Goal: Obtain resource: Download file/media

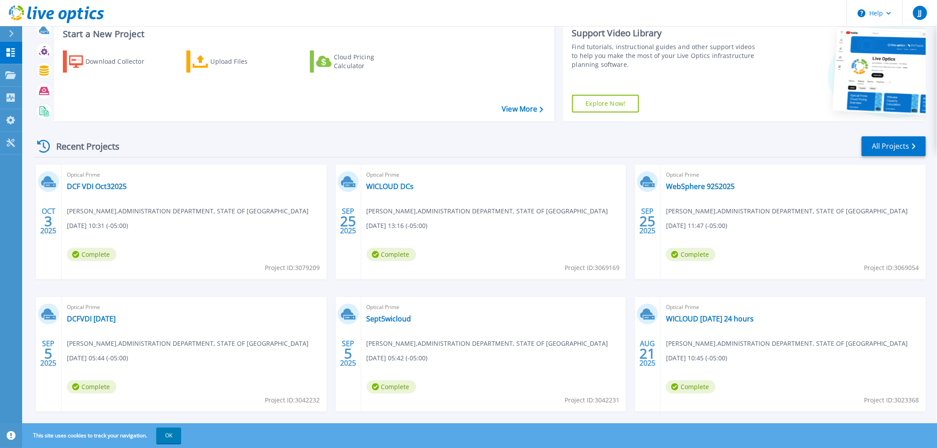
scroll to position [43, 0]
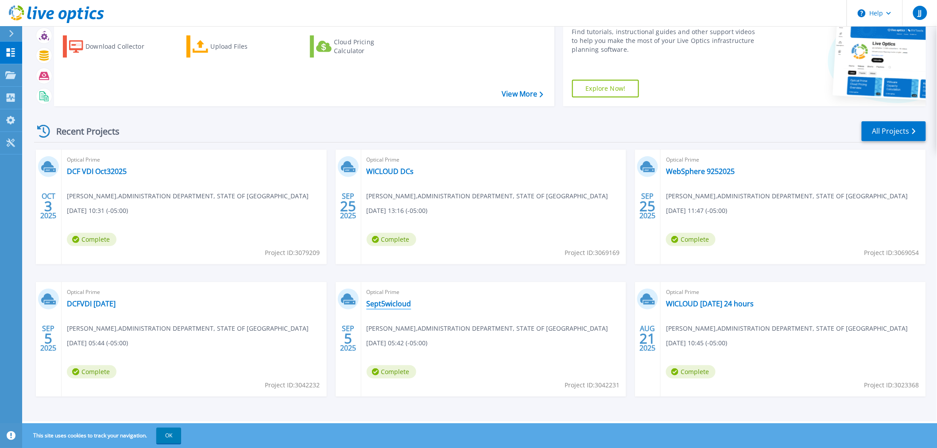
click at [399, 303] on link "Sept5wicloud" at bounding box center [389, 303] width 45 height 9
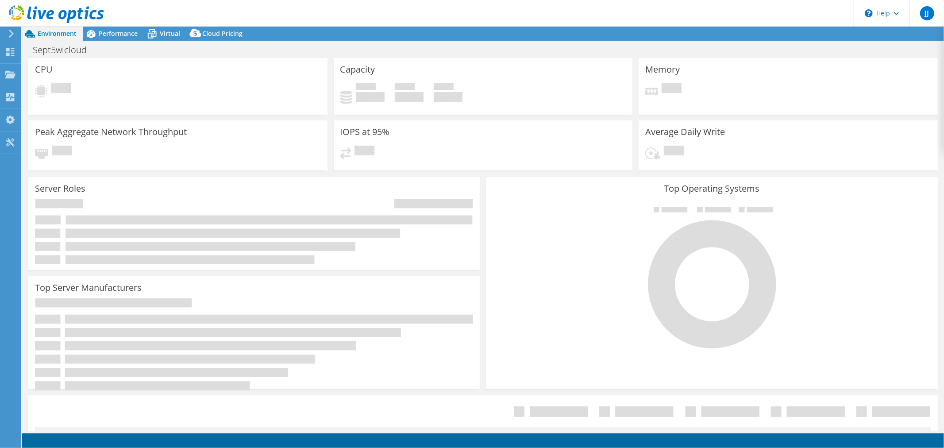
select select "USD"
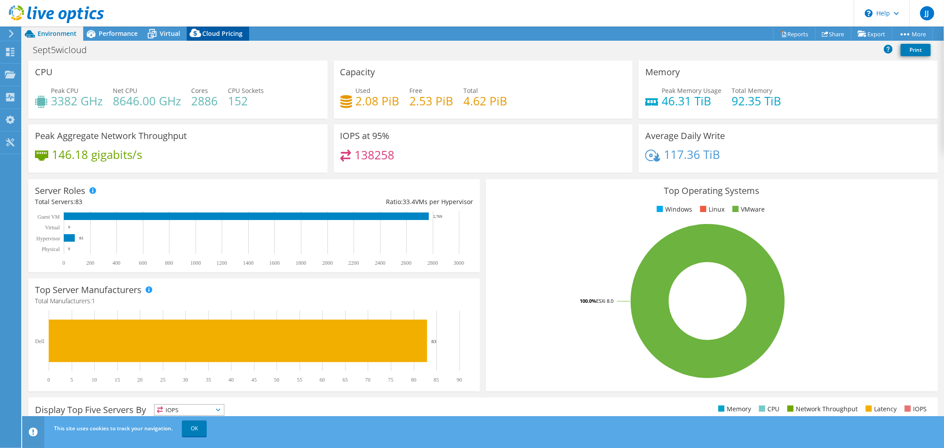
click at [216, 31] on span "Cloud Pricing" at bounding box center [222, 33] width 40 height 8
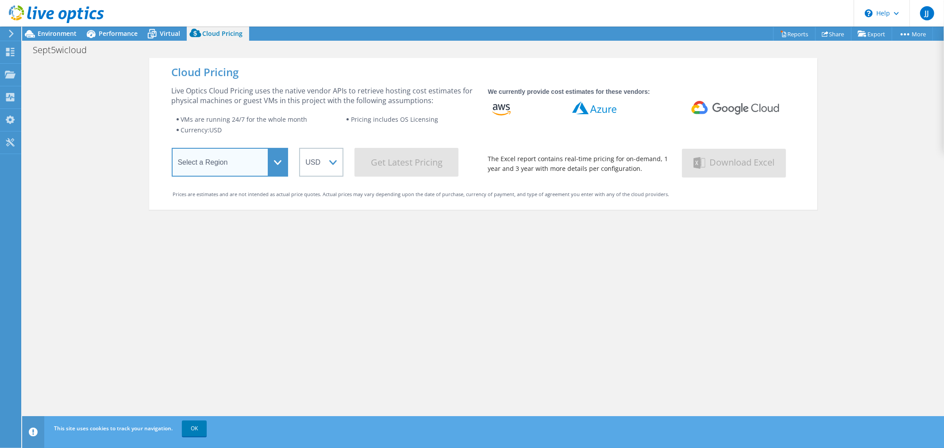
click at [271, 161] on select "Select a Region [GEOGRAPHIC_DATA] ([GEOGRAPHIC_DATA]) [GEOGRAPHIC_DATA] ([GEOGR…" at bounding box center [230, 162] width 117 height 29
select select "USEast"
click at [172, 150] on select "Select a Region [GEOGRAPHIC_DATA] ([GEOGRAPHIC_DATA]) [GEOGRAPHIC_DATA] ([GEOGR…" at bounding box center [230, 162] width 117 height 29
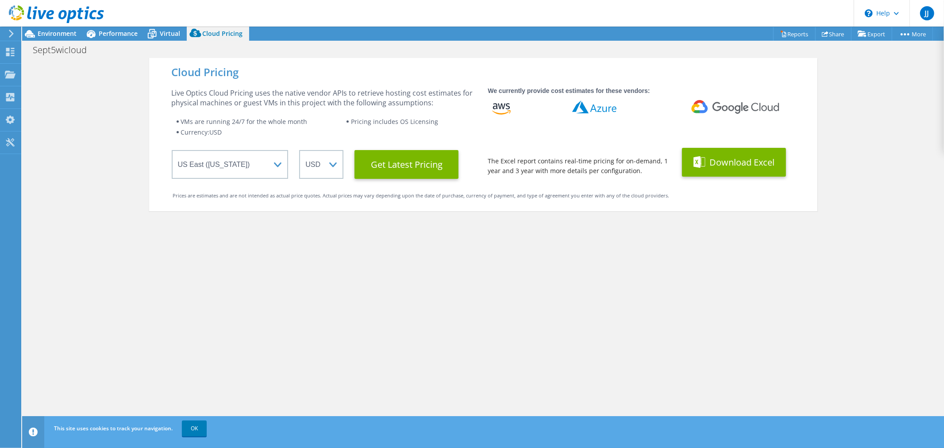
click at [738, 161] on button "Download Excel" at bounding box center [734, 162] width 104 height 29
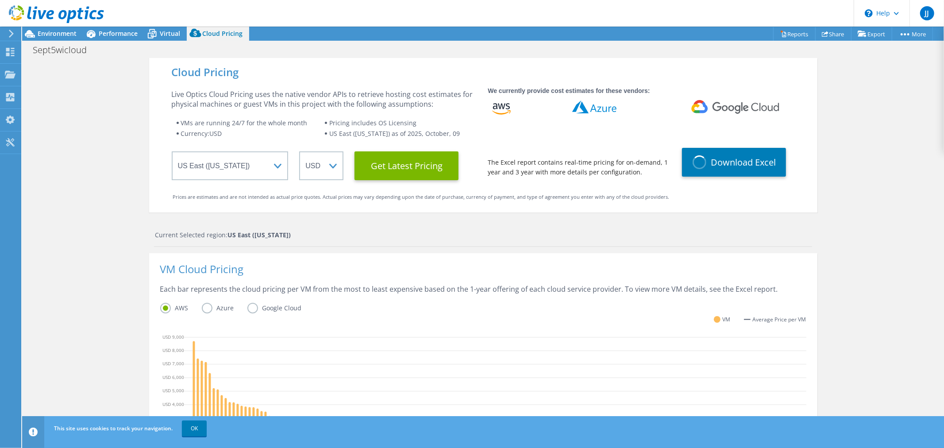
scroll to position [147, 0]
click at [68, 283] on div "Cloud Pricing Live Optics Cloud Pricing uses the native vendor APIs to retrieve…" at bounding box center [483, 354] width 922 height 593
click at [446, 286] on div "Each bar represents the cloud pricing per VM from the most to least expensive b…" at bounding box center [483, 293] width 646 height 19
